Goal: Task Accomplishment & Management: Manage account settings

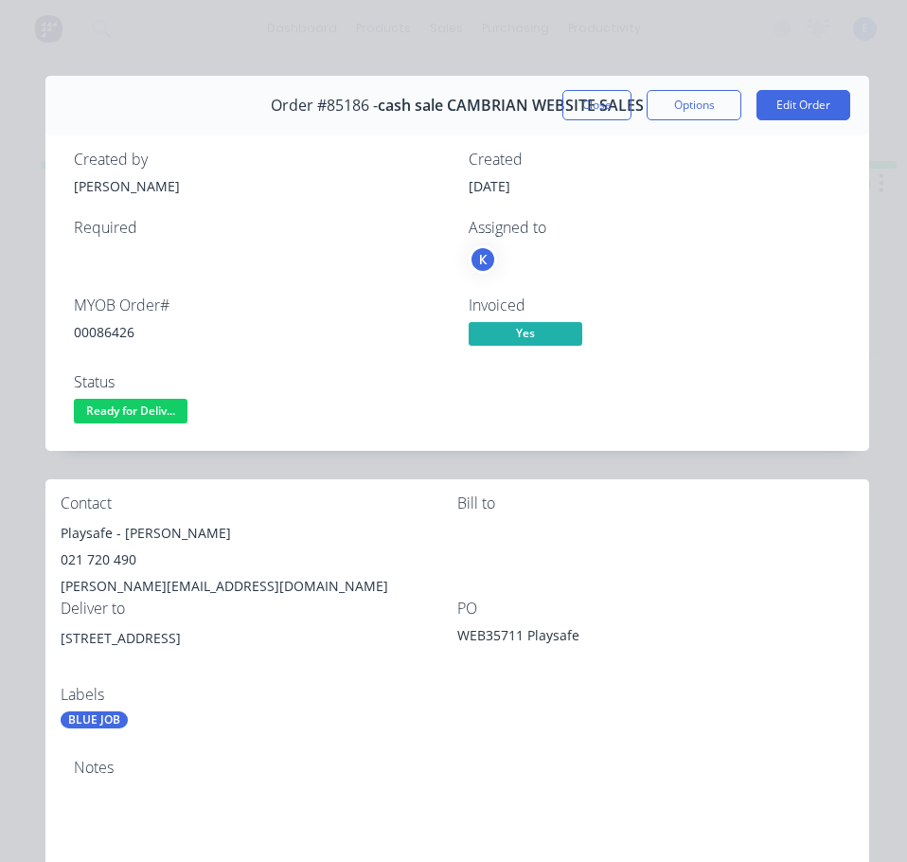
drag, startPoint x: 146, startPoint y: 401, endPoint x: 149, endPoint y: 411, distance: 10.8
click at [149, 410] on span "Ready for Deliv..." at bounding box center [131, 411] width 114 height 24
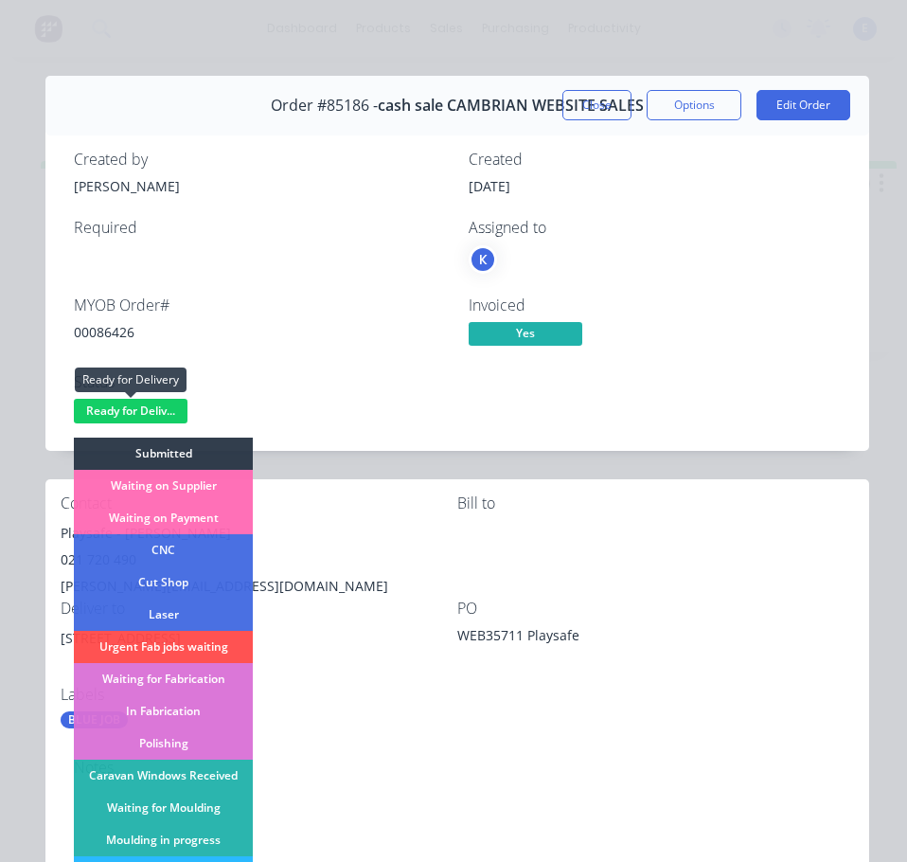
click at [149, 411] on span "Ready for Deliv..." at bounding box center [131, 411] width 114 height 24
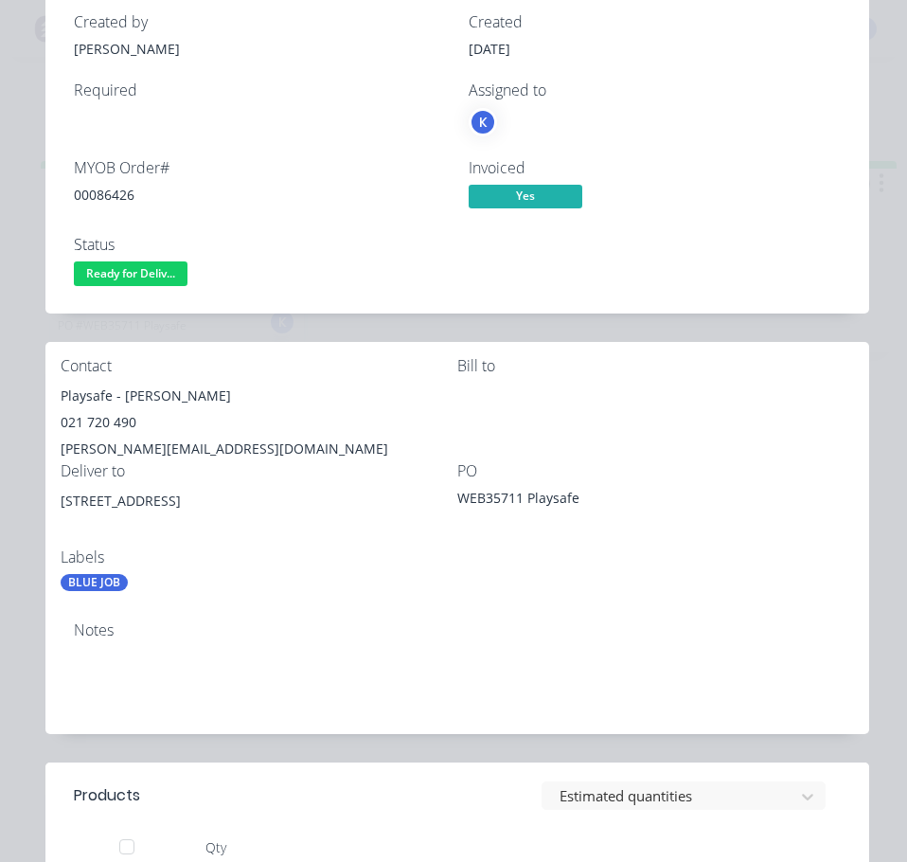
scroll to position [95, 0]
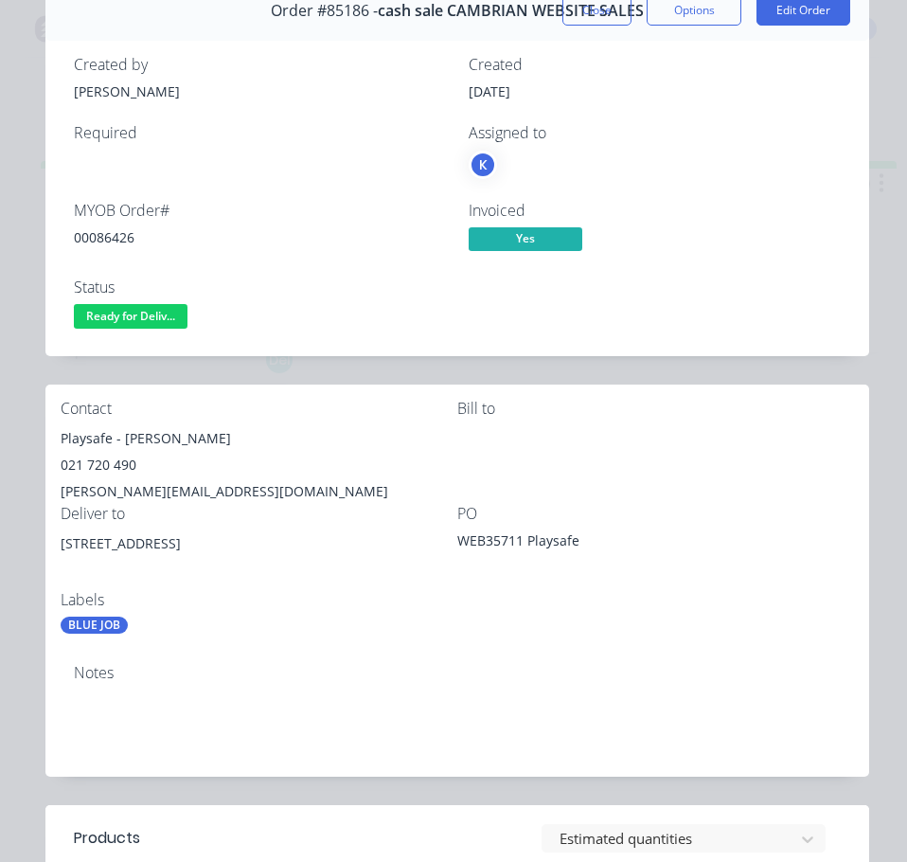
click at [151, 320] on span "Ready for Deliv..." at bounding box center [131, 316] width 114 height 24
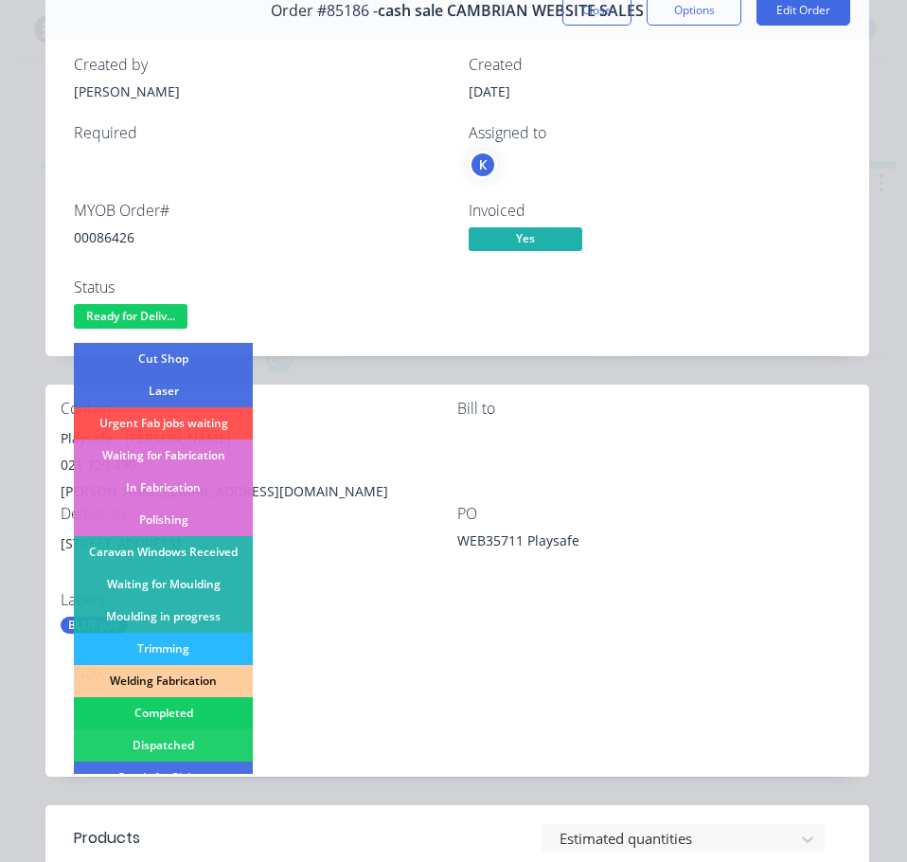
scroll to position [189, 0]
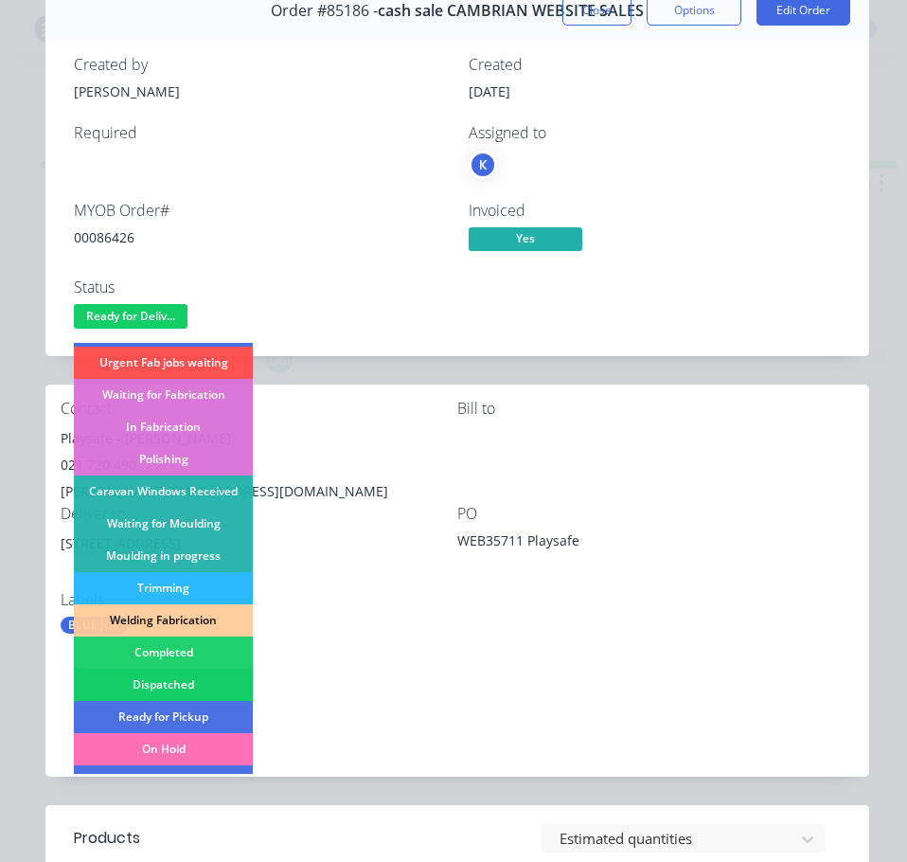
click at [194, 686] on div "Dispatched" at bounding box center [163, 685] width 179 height 32
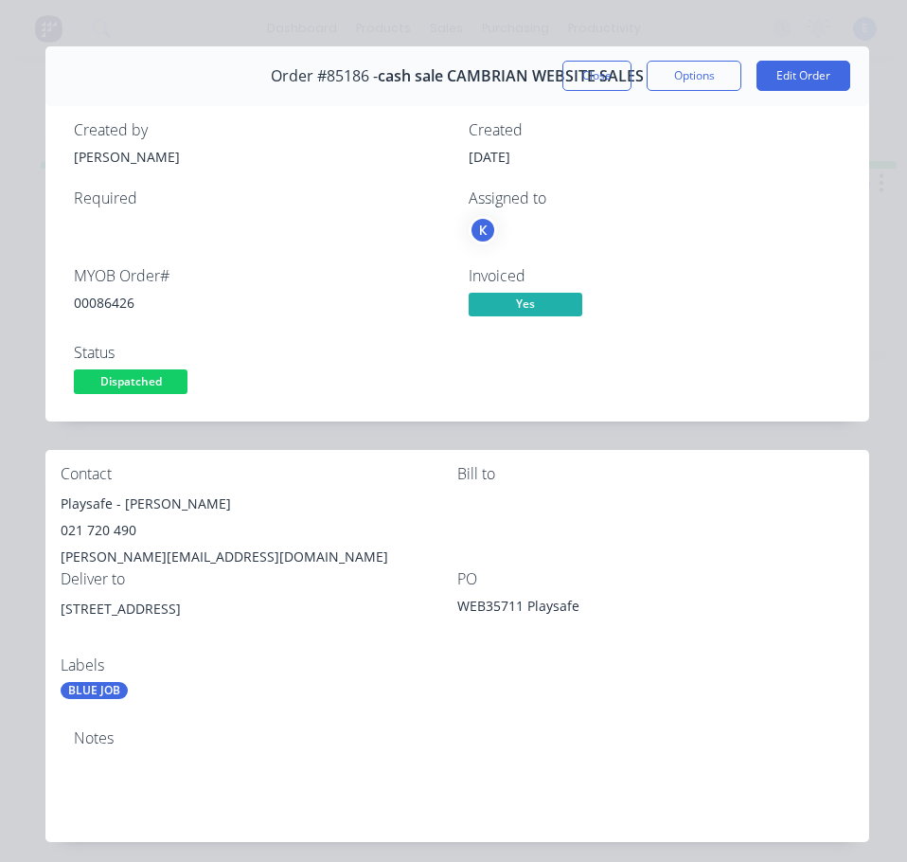
scroll to position [0, 0]
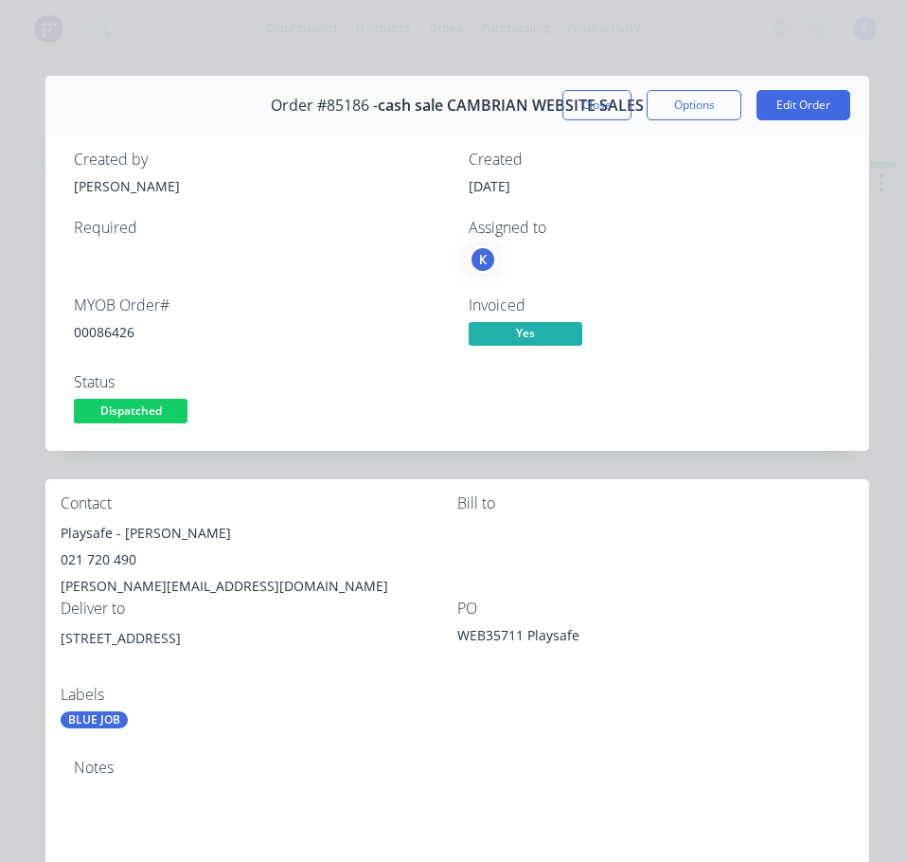
click at [588, 105] on button "Close" at bounding box center [597, 105] width 69 height 30
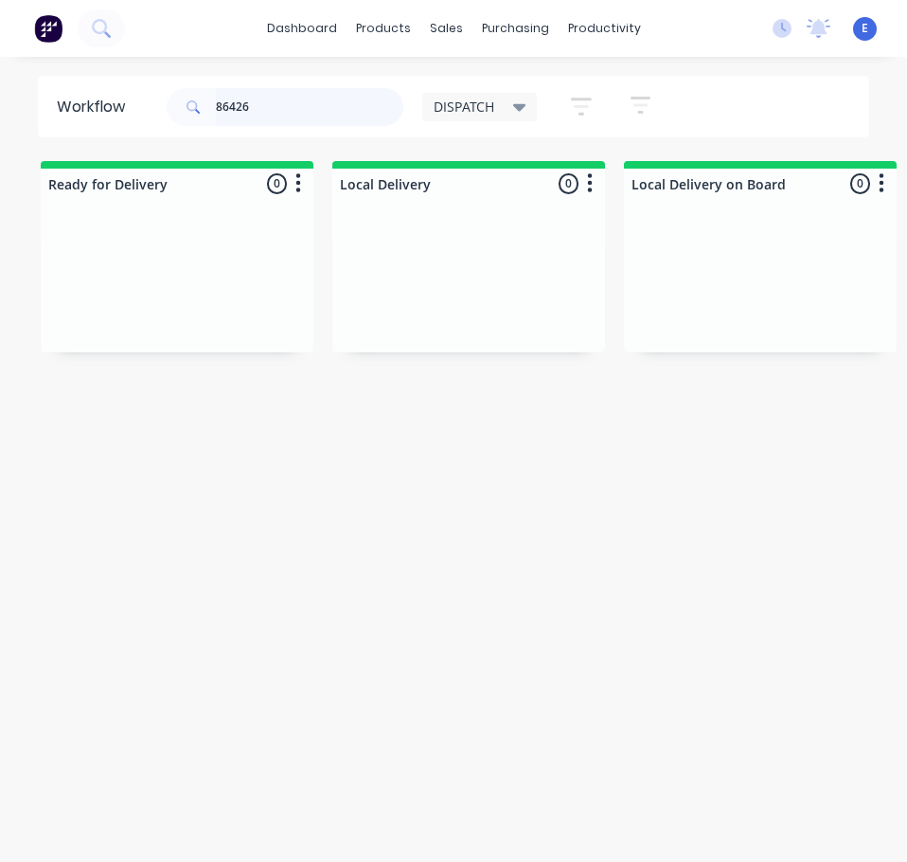
click at [287, 98] on input "86426" at bounding box center [310, 107] width 188 height 38
click at [288, 98] on input "86426" at bounding box center [310, 107] width 188 height 38
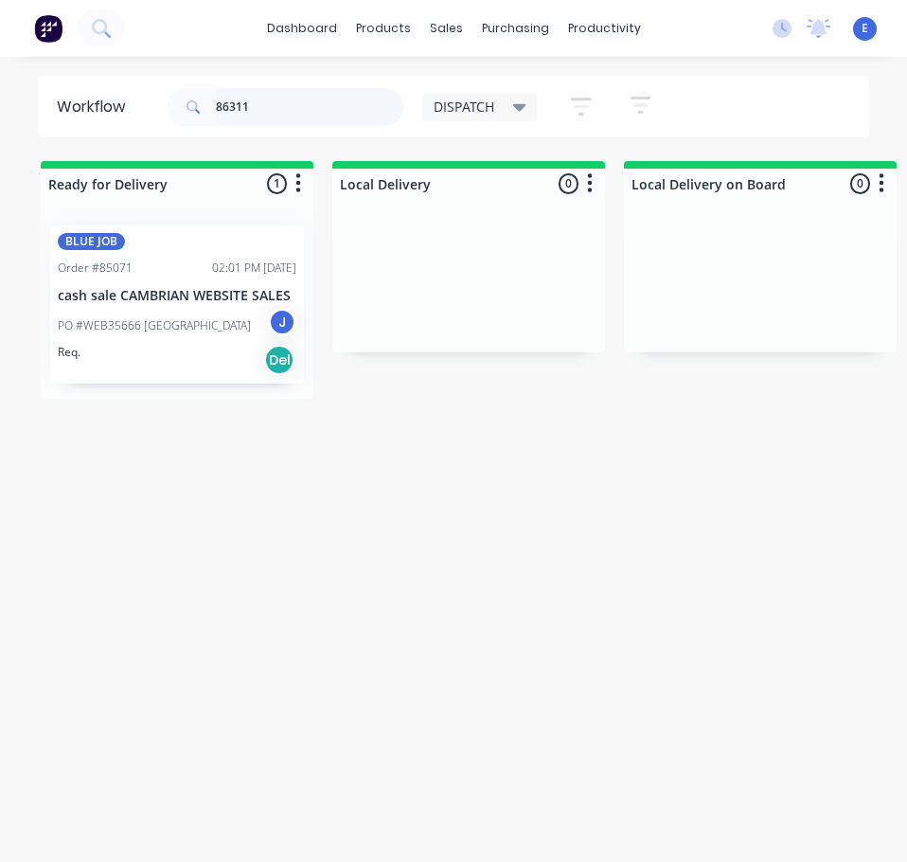
type input "86311"
click at [211, 354] on div "Req. Del" at bounding box center [177, 360] width 239 height 32
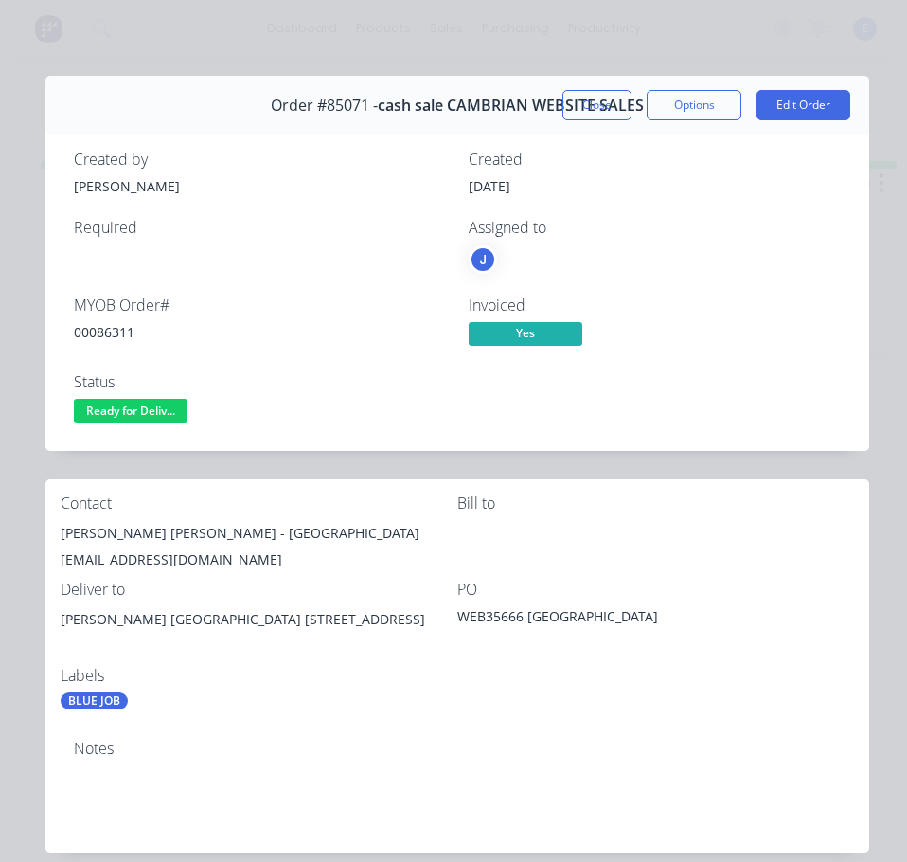
click at [100, 329] on div "00086311" at bounding box center [260, 332] width 372 height 20
copy div "00086311"
drag, startPoint x: 144, startPoint y: 537, endPoint x: 51, endPoint y: 538, distance: 92.8
click at [51, 538] on div "Contact [PERSON_NAME] [PERSON_NAME] - Clevedon School [EMAIL_ADDRESS][DOMAIN_NA…" at bounding box center [457, 602] width 824 height 246
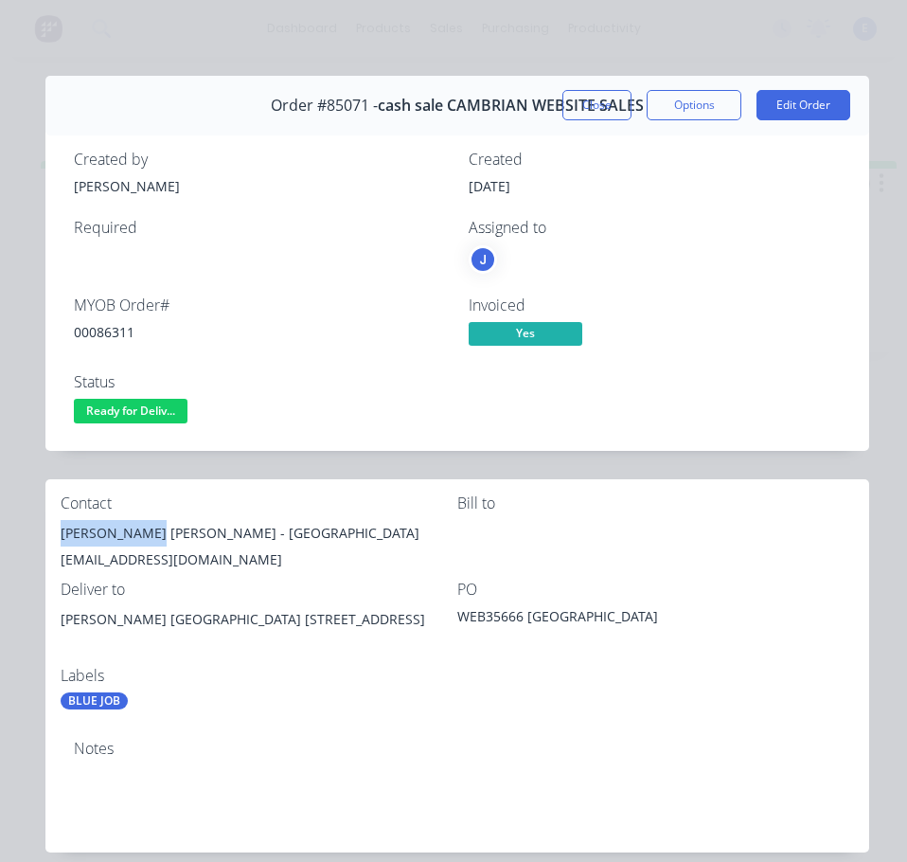
copy div "[PERSON_NAME] [PERSON_NAME]"
drag, startPoint x: 156, startPoint y: 536, endPoint x: 255, endPoint y: 527, distance: 98.9
click at [260, 528] on div "[PERSON_NAME] [PERSON_NAME] - [GEOGRAPHIC_DATA]" at bounding box center [259, 533] width 397 height 27
copy div "[GEOGRAPHIC_DATA]"
click at [159, 559] on div "[EMAIL_ADDRESS][DOMAIN_NAME]" at bounding box center [259, 559] width 397 height 27
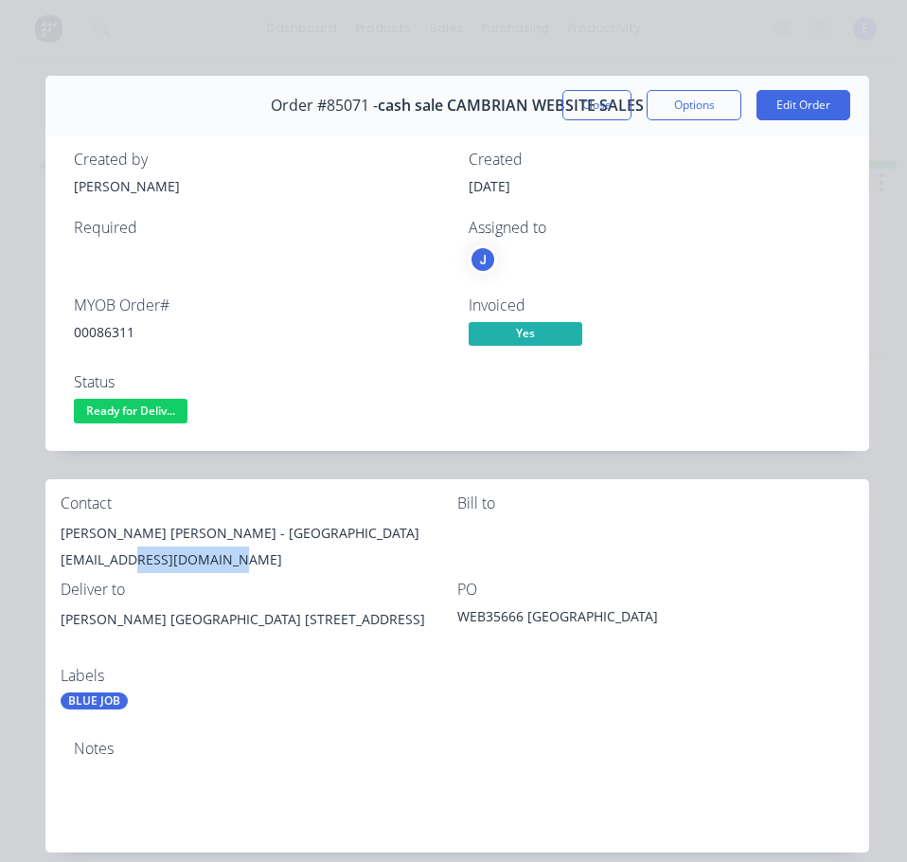
click at [159, 559] on div "[EMAIL_ADDRESS][DOMAIN_NAME]" at bounding box center [259, 559] width 397 height 27
copy div "[EMAIL_ADDRESS][DOMAIN_NAME]"
drag, startPoint x: 251, startPoint y: 618, endPoint x: 113, endPoint y: 619, distance: 138.3
click at [65, 643] on div "[PERSON_NAME] [GEOGRAPHIC_DATA] [STREET_ADDRESS]" at bounding box center [259, 636] width 397 height 61
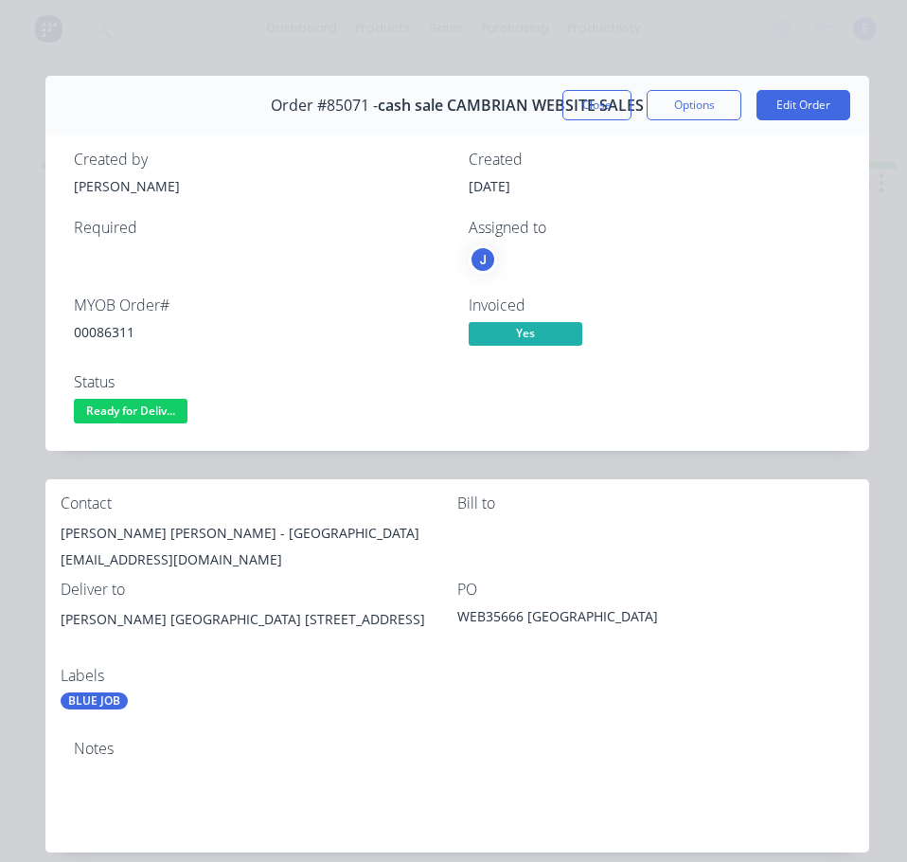
drag, startPoint x: 113, startPoint y: 619, endPoint x: 182, endPoint y: 667, distance: 83.8
click at [168, 694] on div "BLUE JOB" at bounding box center [259, 700] width 397 height 17
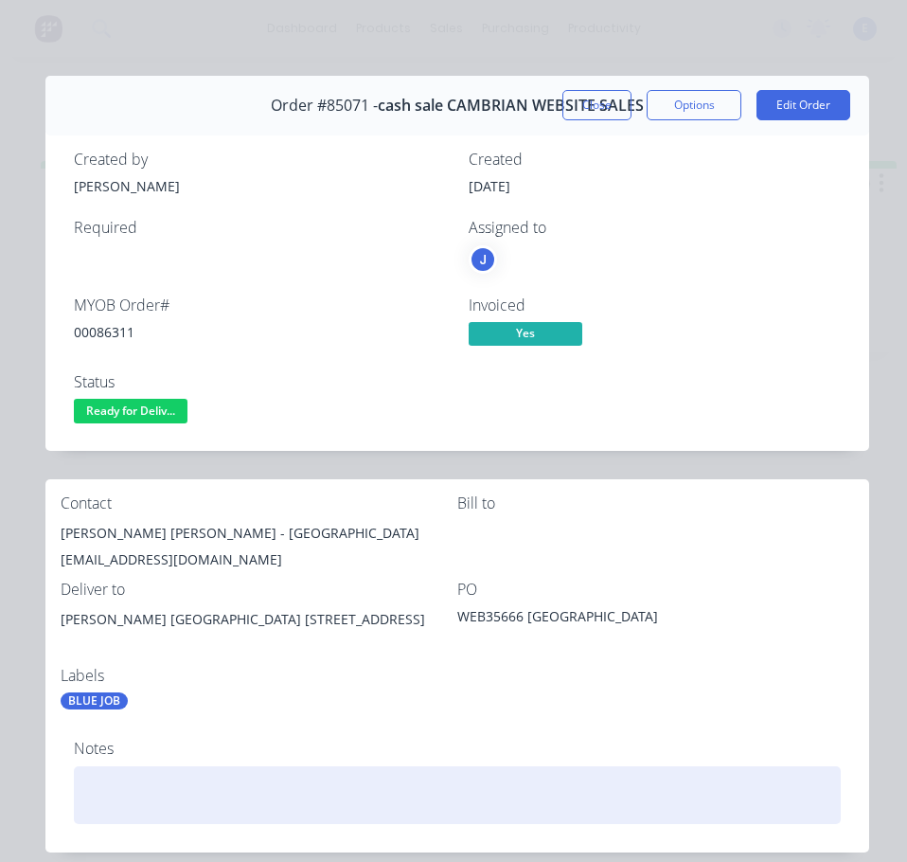
click at [230, 773] on div at bounding box center [457, 795] width 767 height 58
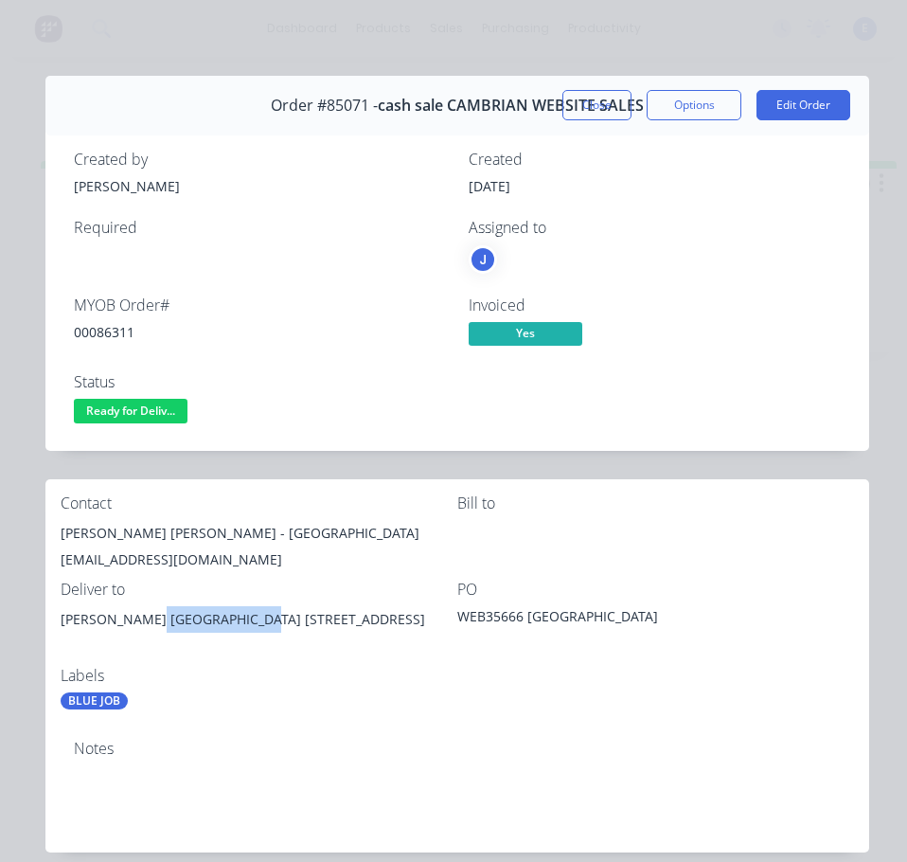
drag, startPoint x: 253, startPoint y: 618, endPoint x: 153, endPoint y: 636, distance: 101.0
click at [153, 636] on div "[PERSON_NAME] [GEOGRAPHIC_DATA] [STREET_ADDRESS]" at bounding box center [259, 636] width 397 height 61
copy div "[GEOGRAPHIC_DATA]"
click at [310, 754] on div "Notes" at bounding box center [457, 749] width 767 height 18
drag, startPoint x: 254, startPoint y: 623, endPoint x: 353, endPoint y: 622, distance: 99.4
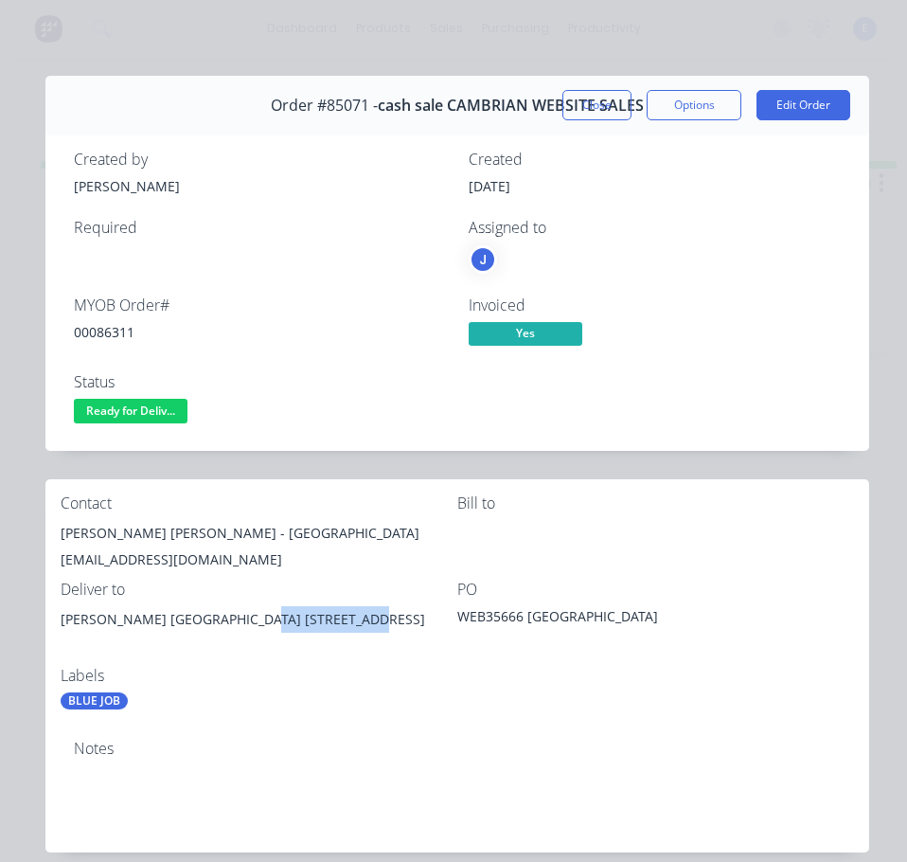
click at [353, 622] on div "[PERSON_NAME] [GEOGRAPHIC_DATA] [STREET_ADDRESS]" at bounding box center [259, 619] width 397 height 27
copy div "[STREET_ADDRESS]"
click at [693, 620] on div "PO WEB35666 [GEOGRAPHIC_DATA]" at bounding box center [655, 623] width 397 height 86
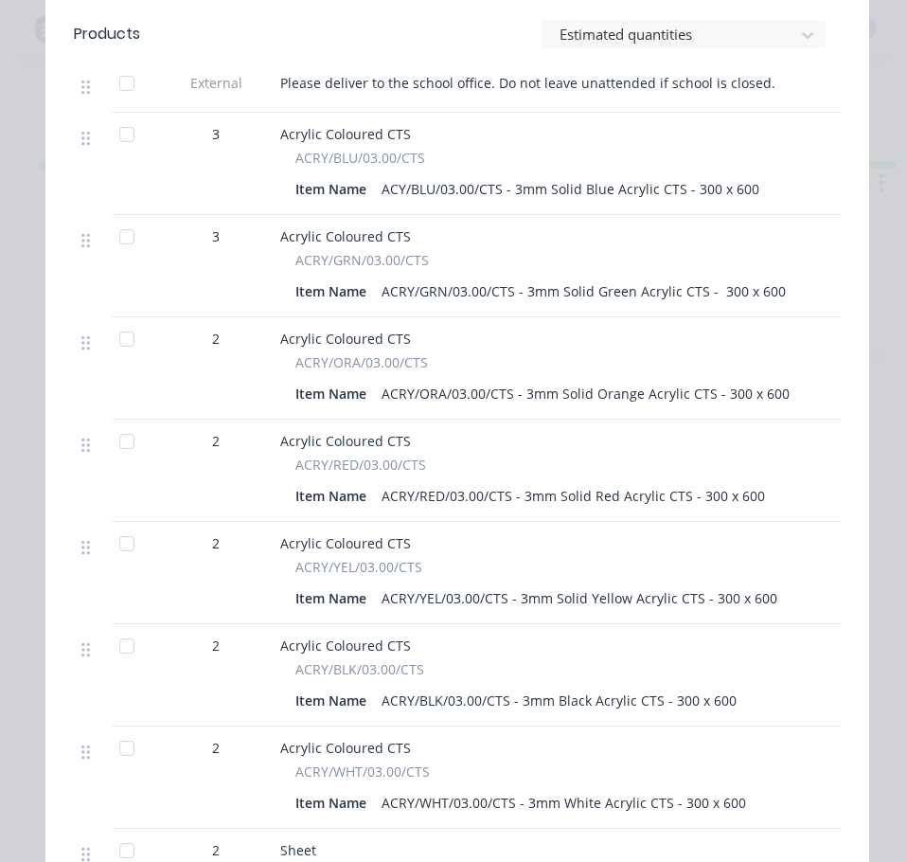
scroll to position [663, 0]
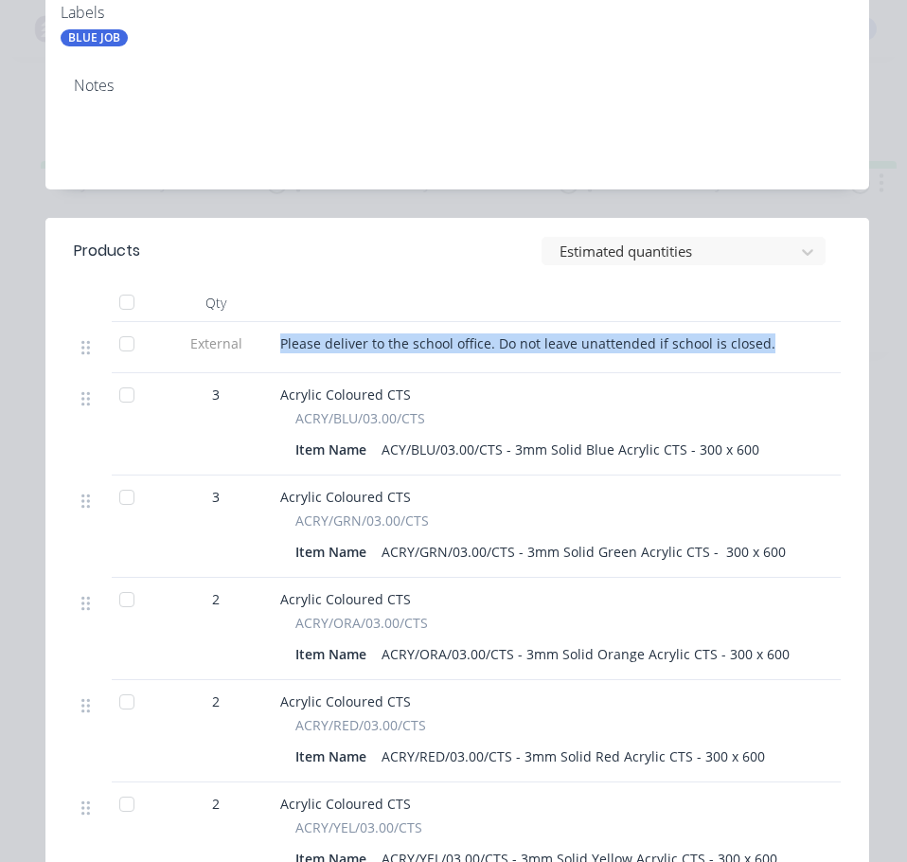
drag, startPoint x: 281, startPoint y: 345, endPoint x: 796, endPoint y: 357, distance: 515.3
click at [796, 357] on div "Please deliver to the school office. Do not leave unattended if school is close…" at bounding box center [652, 347] width 758 height 51
copy div "Please deliver to the school office. Do not leave unattended if school is close…"
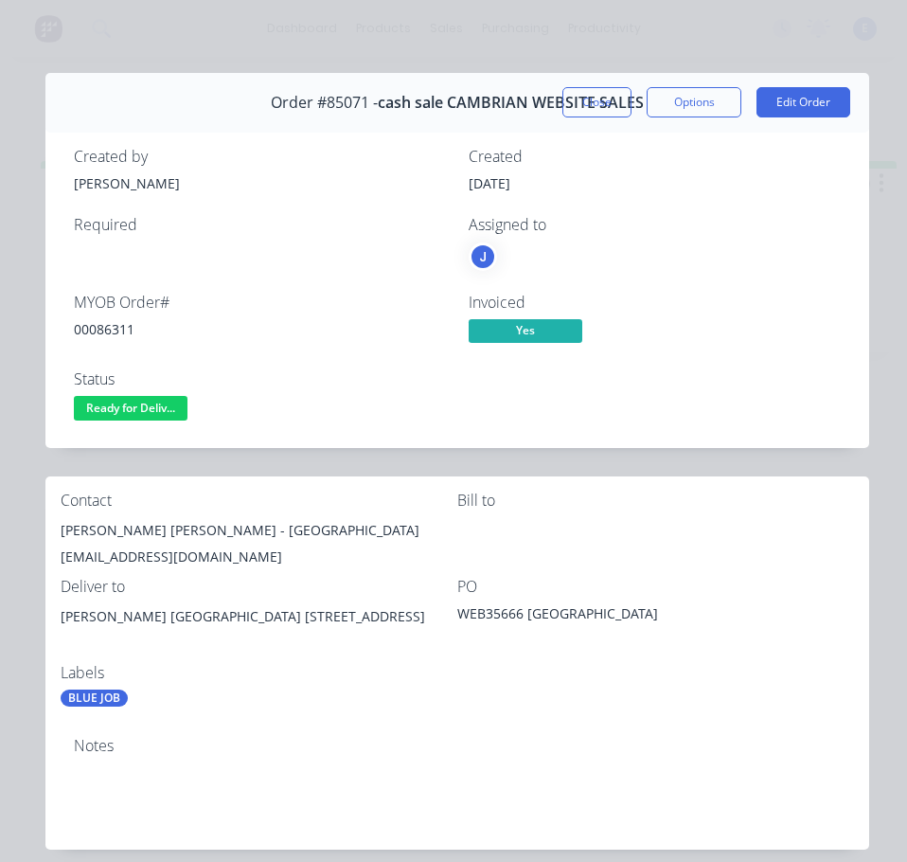
scroll to position [0, 0]
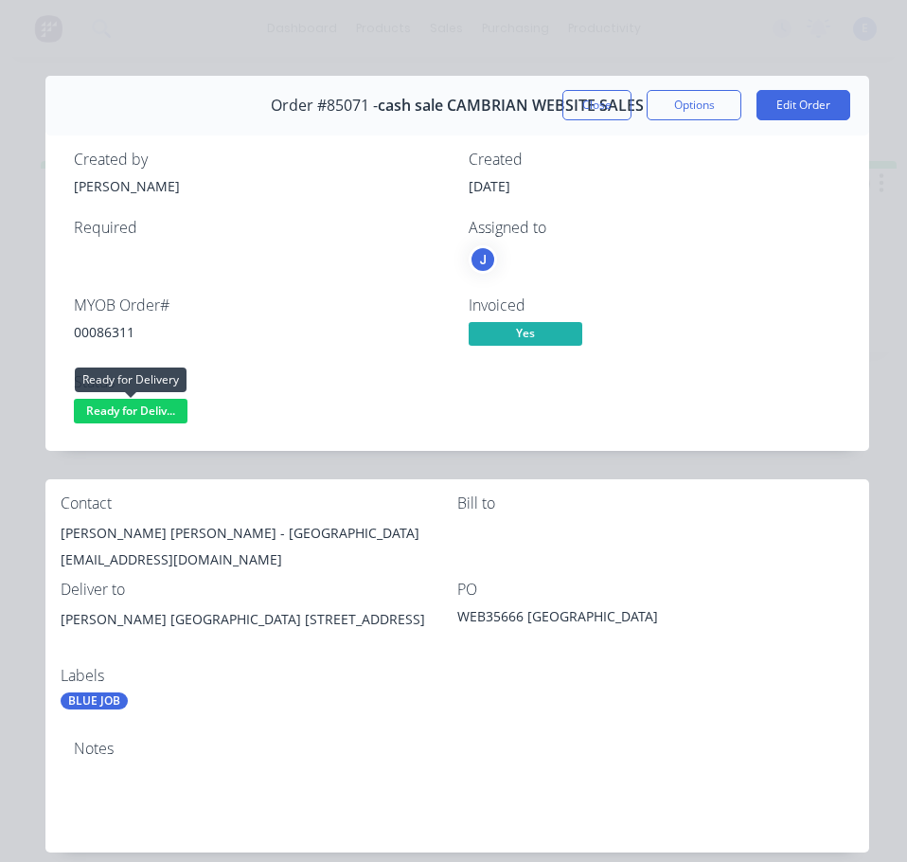
drag, startPoint x: 116, startPoint y: 415, endPoint x: 119, endPoint y: 426, distance: 11.7
click at [117, 415] on span "Ready for Deliv..." at bounding box center [131, 411] width 114 height 24
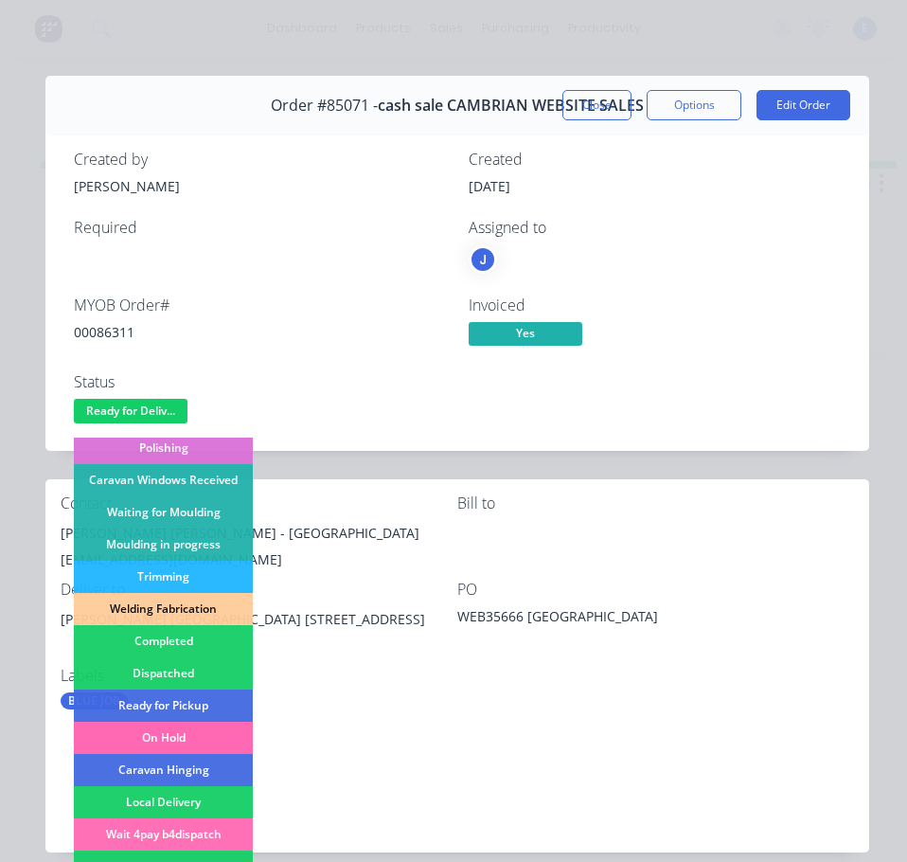
scroll to position [374, 0]
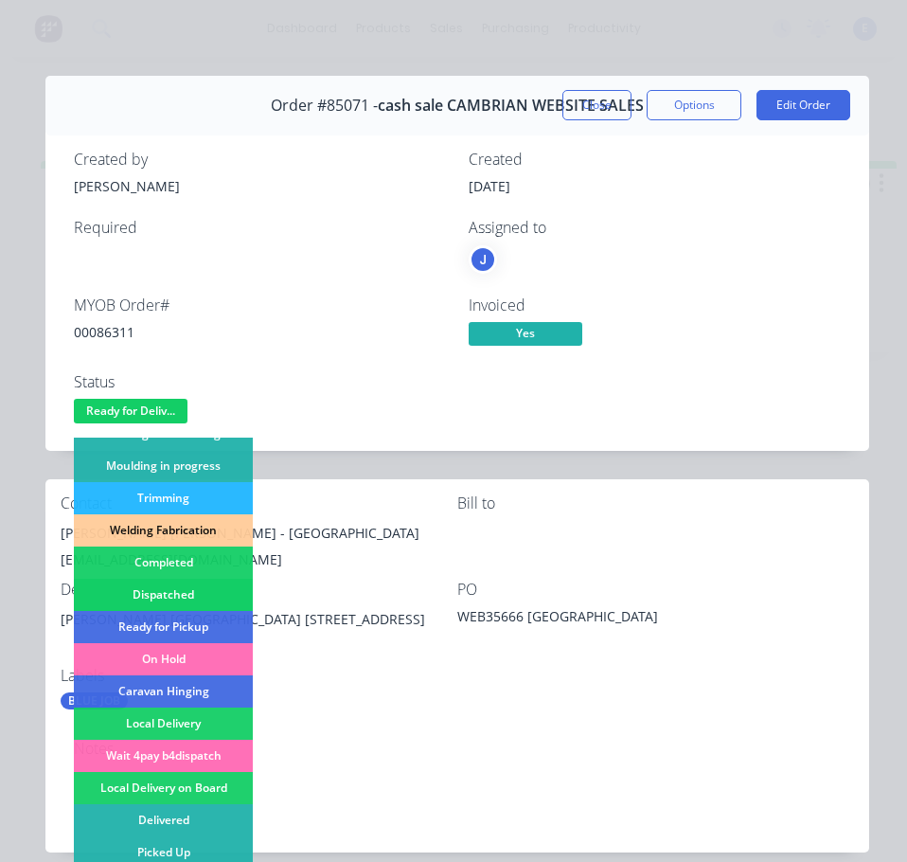
click at [183, 589] on div "Dispatched" at bounding box center [163, 595] width 179 height 32
